Goal: Task Accomplishment & Management: Manage account settings

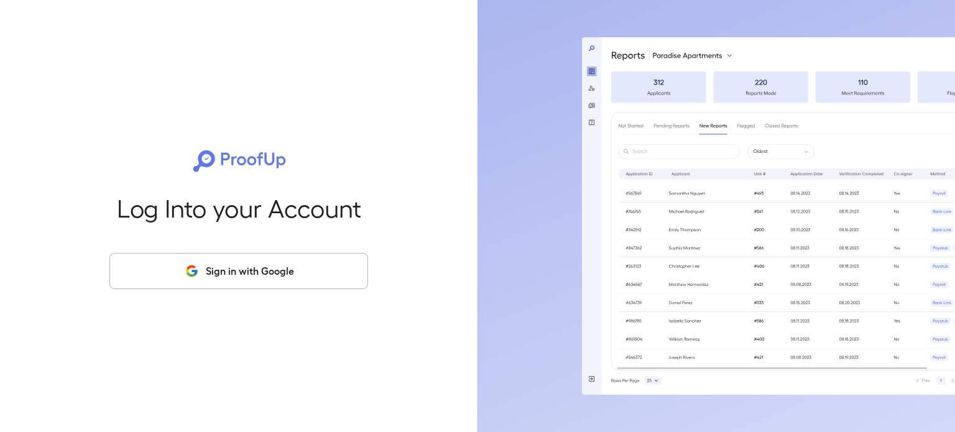
click at [236, 280] on button "Sign in with Google" at bounding box center [238, 271] width 259 height 36
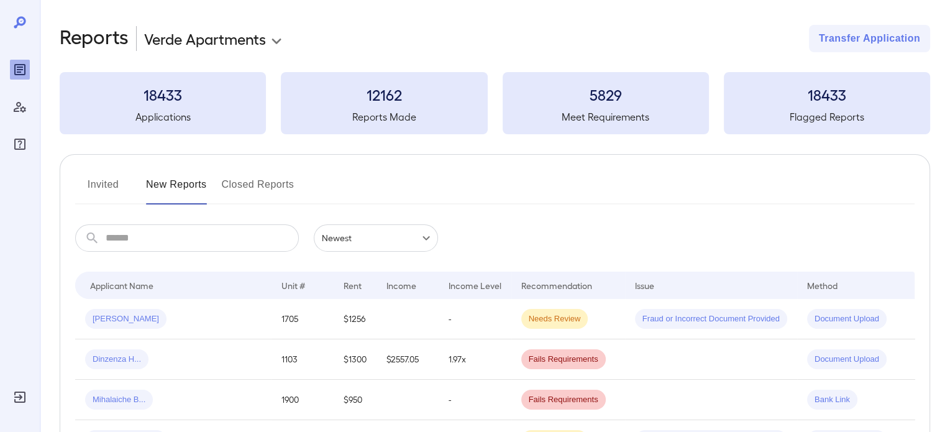
click at [116, 186] on button "Invited" at bounding box center [103, 190] width 56 height 30
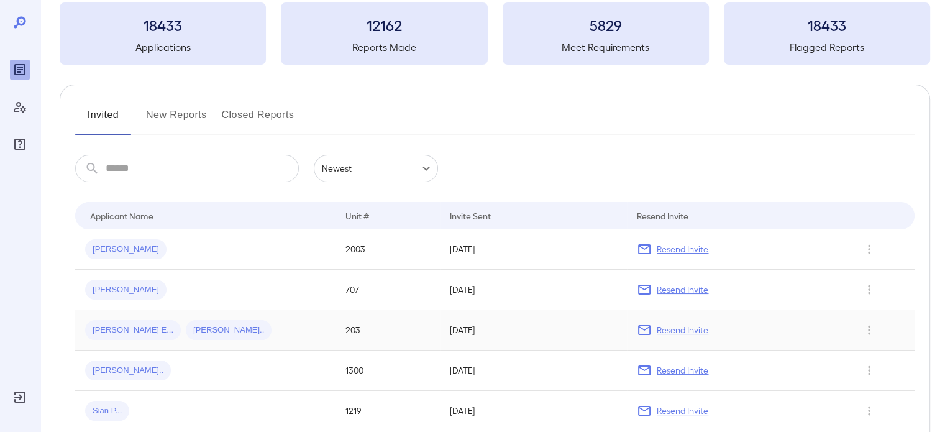
scroll to position [62, 0]
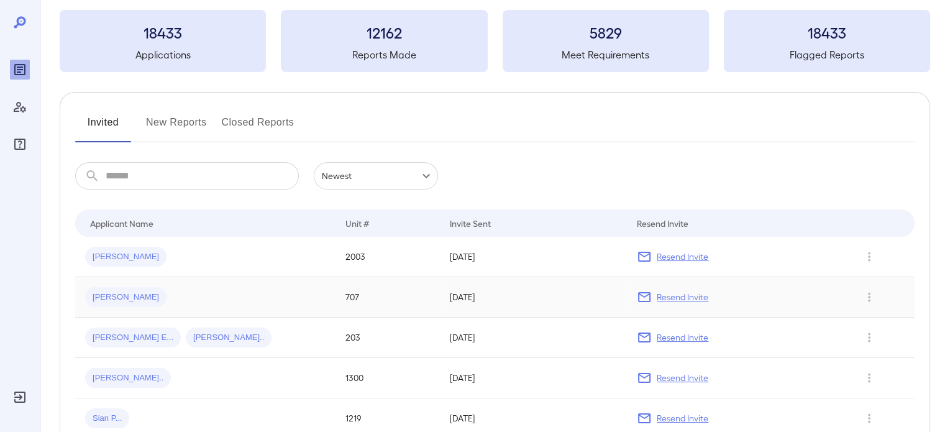
click at [674, 296] on p "Resend Invite" at bounding box center [683, 297] width 52 height 12
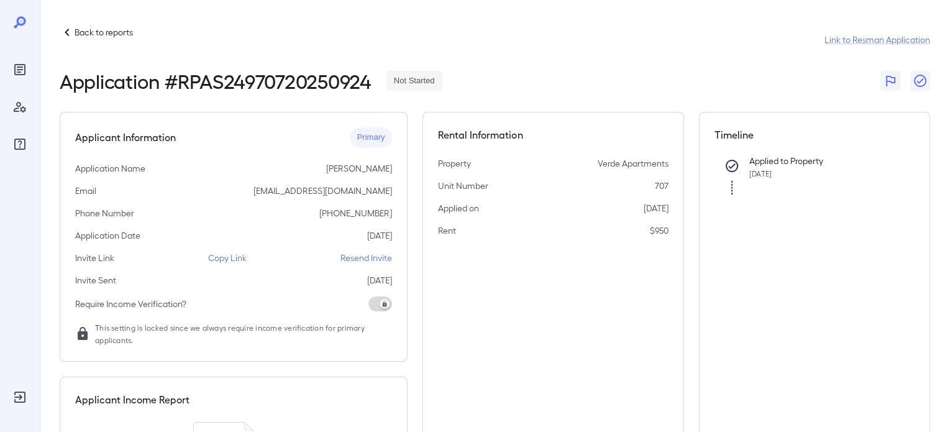
click at [365, 257] on p "Resend Invite" at bounding box center [367, 258] width 52 height 12
